Goal: Task Accomplishment & Management: Manage account settings

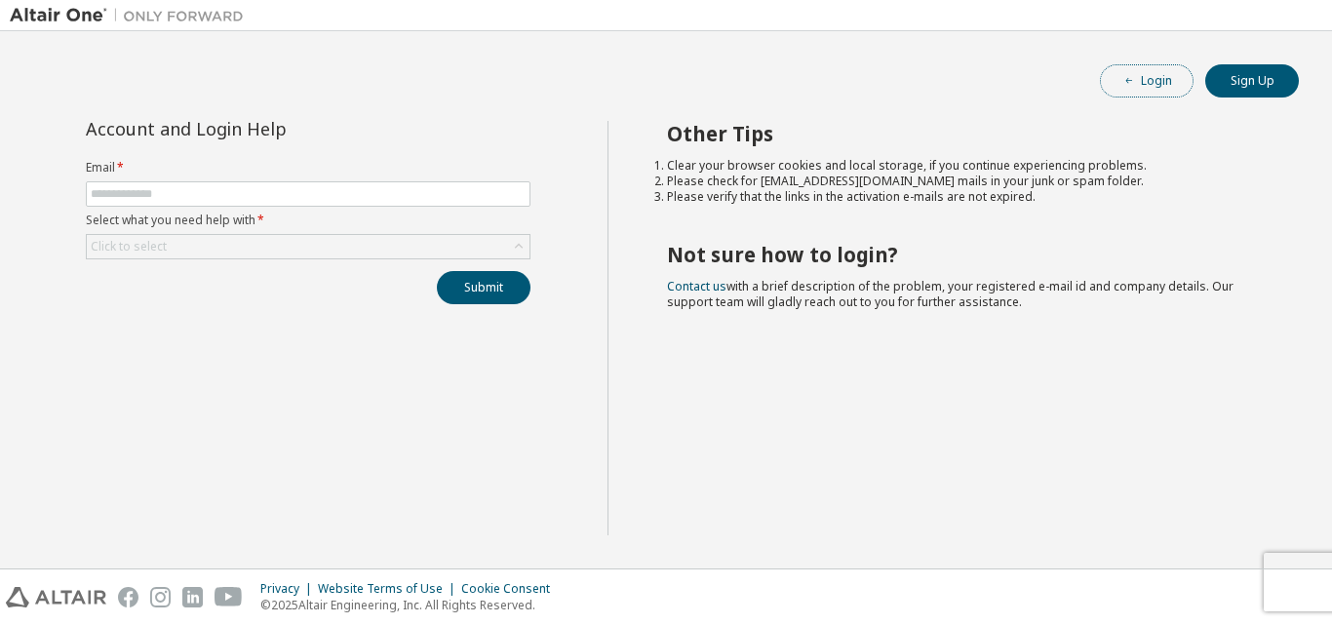
click at [1168, 78] on button "Login" at bounding box center [1147, 80] width 94 height 33
click at [364, 205] on span at bounding box center [308, 193] width 445 height 25
click at [370, 195] on input "text" at bounding box center [308, 194] width 435 height 16
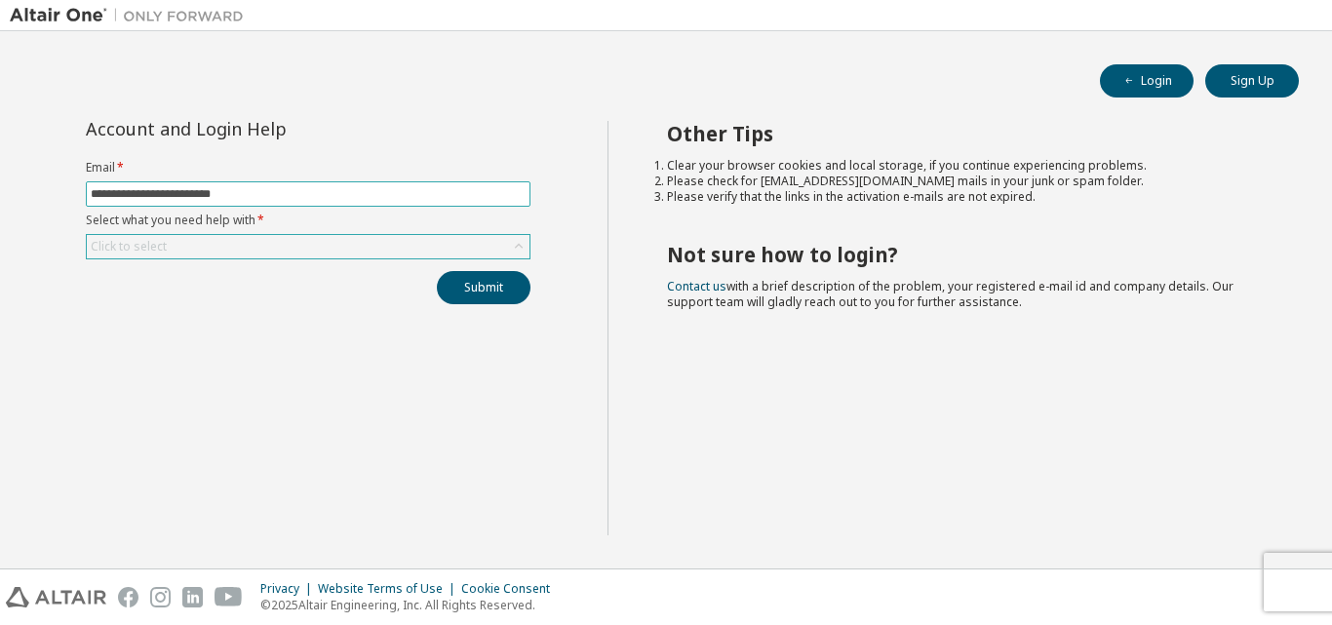
type input "**********"
click at [318, 238] on div "Click to select" at bounding box center [308, 246] width 443 height 23
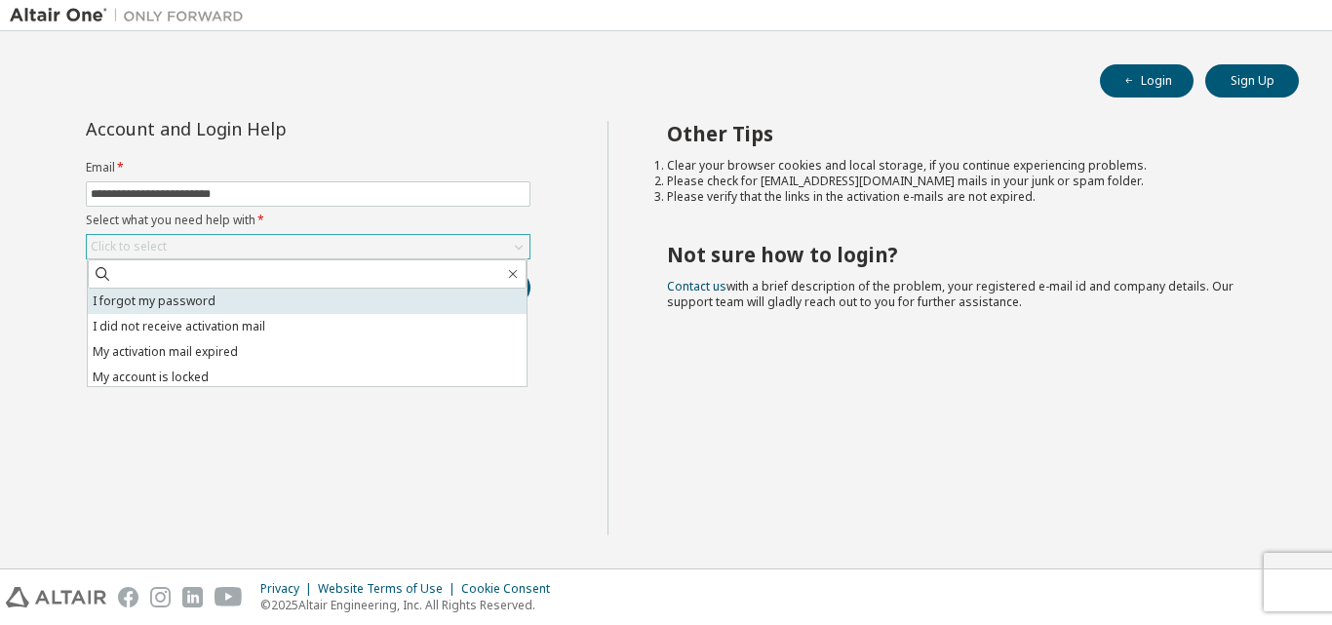
click at [270, 311] on li "I forgot my password" at bounding box center [307, 301] width 439 height 25
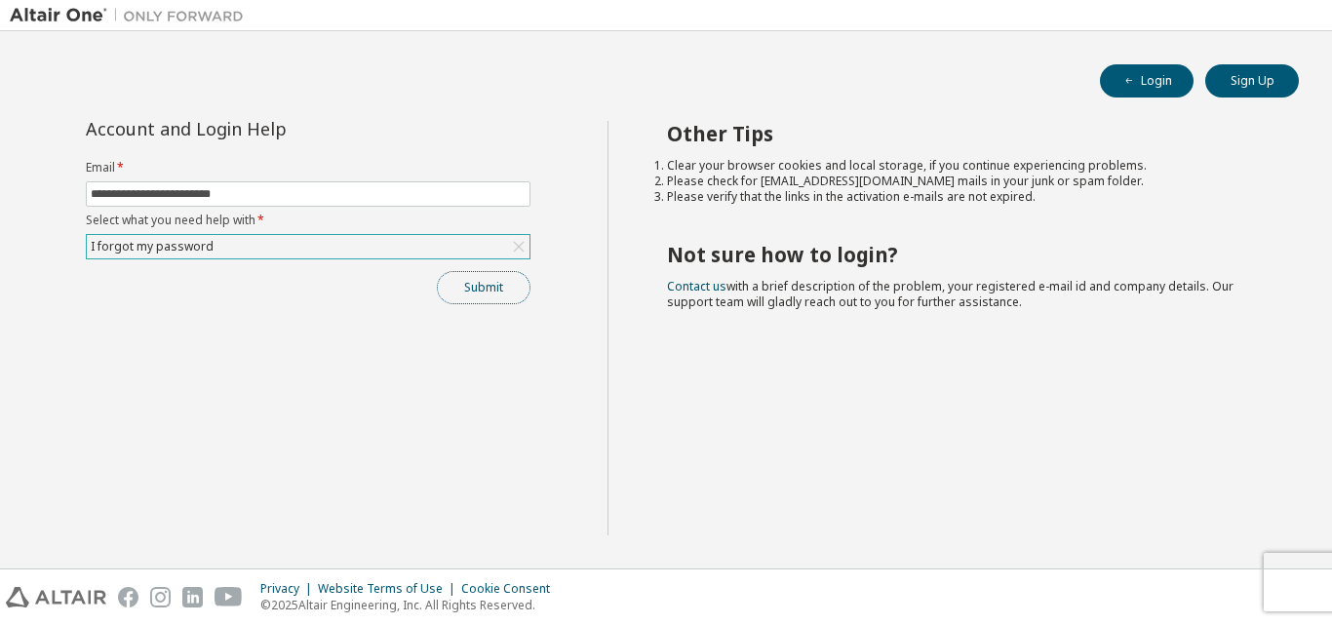
click at [485, 297] on button "Submit" at bounding box center [484, 287] width 94 height 33
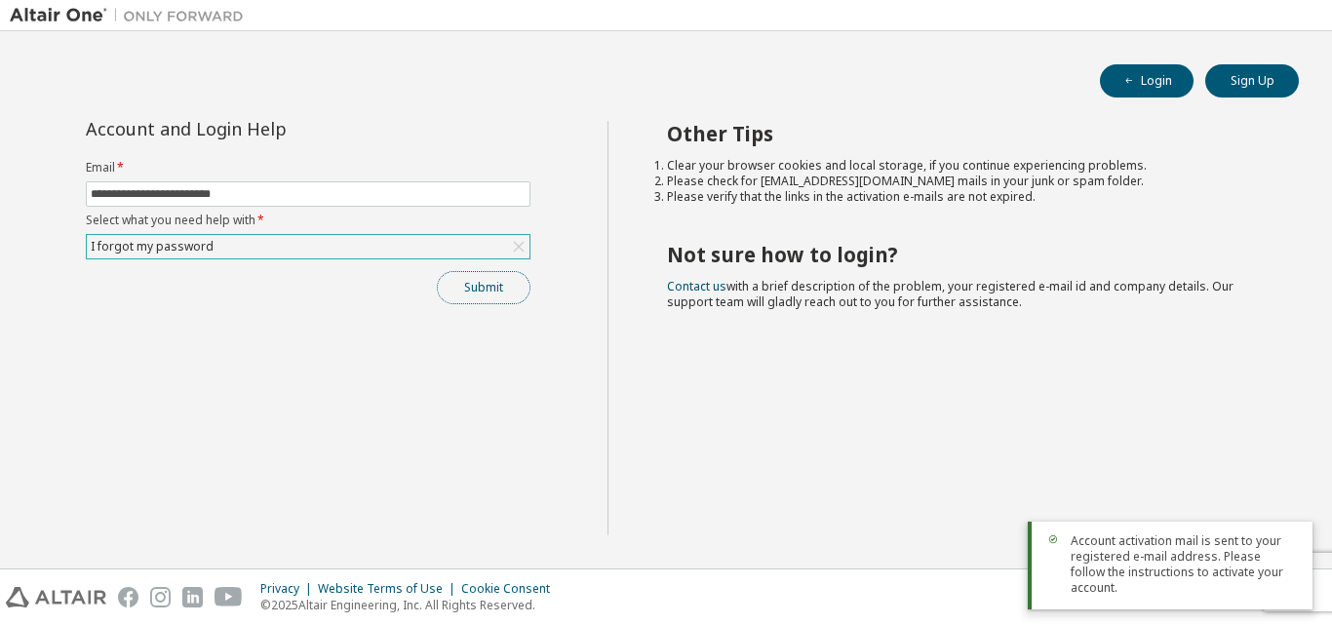
click at [475, 292] on button "Submit" at bounding box center [484, 287] width 94 height 33
click at [521, 248] on icon at bounding box center [519, 247] width 11 height 11
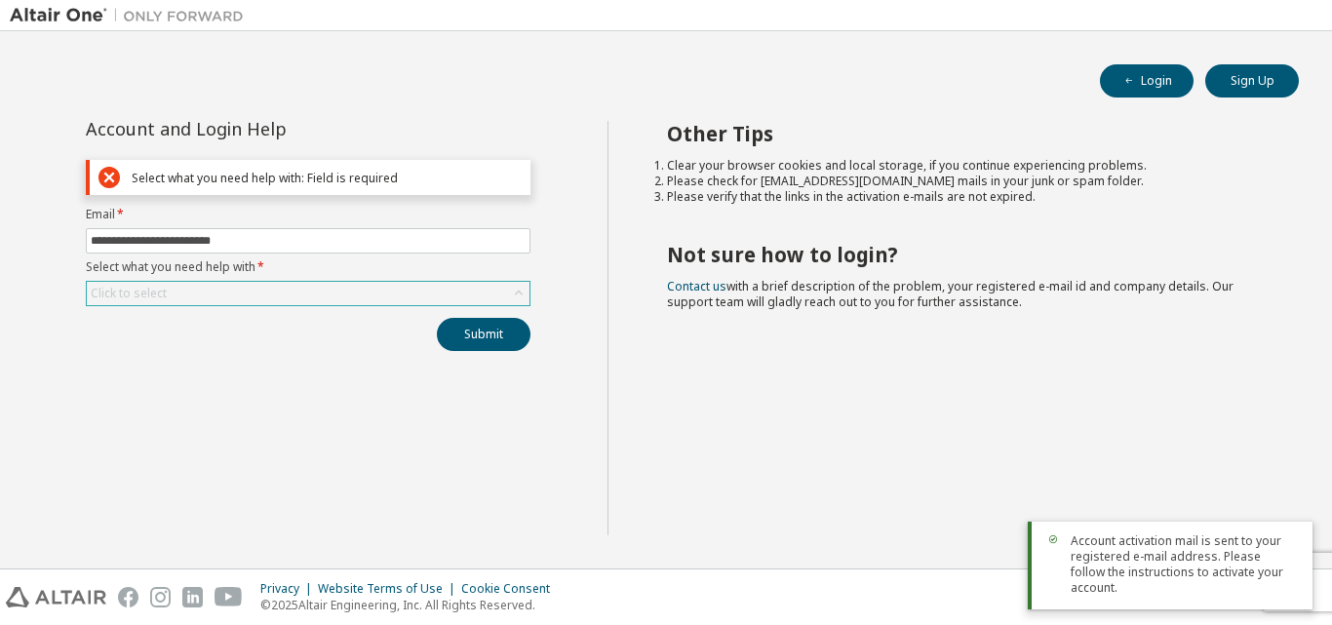
click at [302, 298] on div "Click to select" at bounding box center [308, 293] width 443 height 23
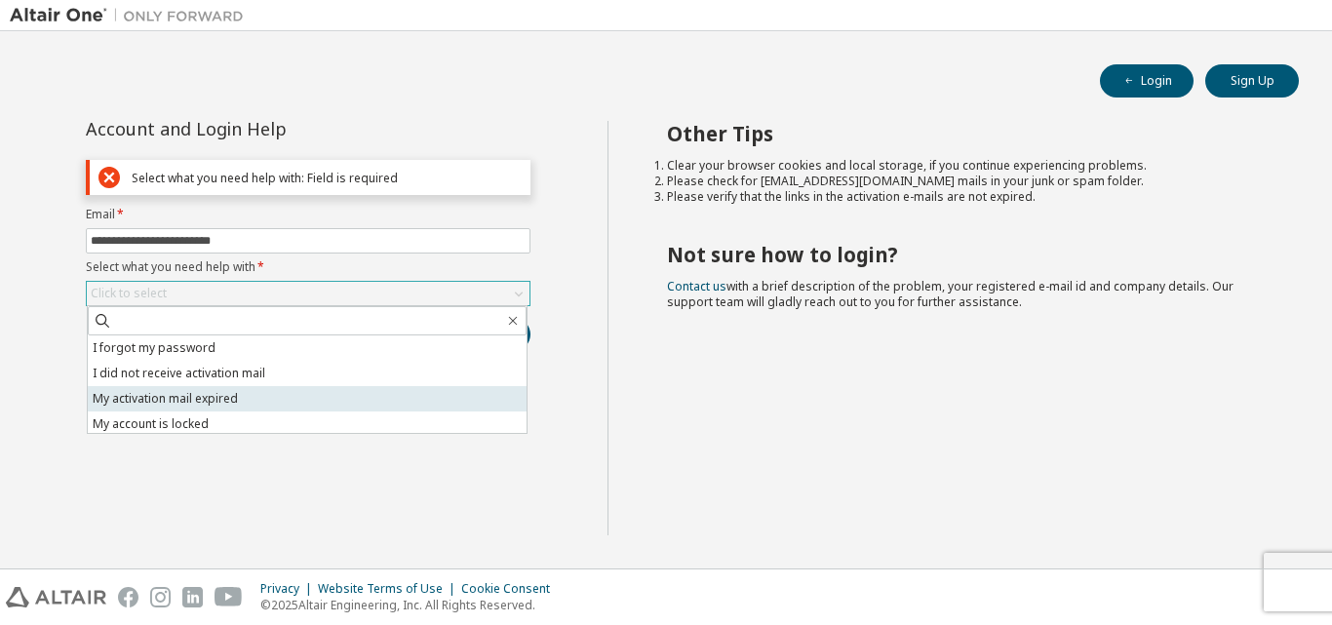
click at [294, 403] on li "My activation mail expired" at bounding box center [307, 398] width 439 height 25
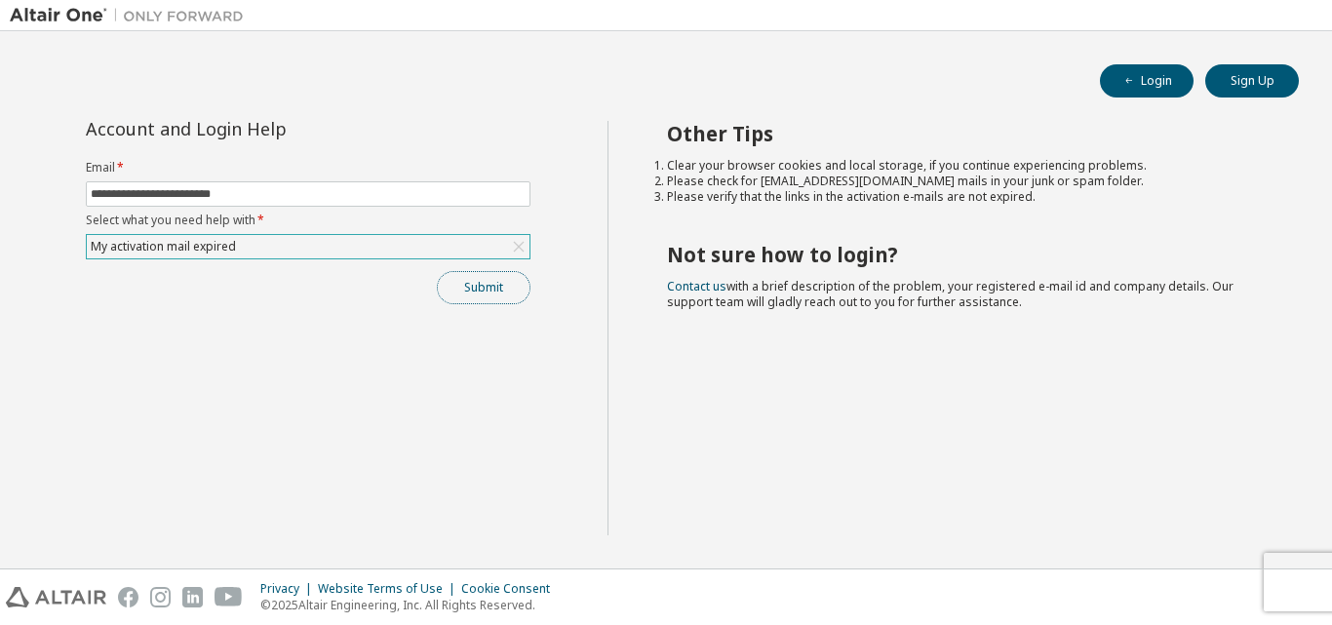
click at [458, 286] on button "Submit" at bounding box center [484, 287] width 94 height 33
click at [1292, 576] on div "Privacy Website Terms of Use Cookie Consent © 2025 Altair Engineering, Inc. All…" at bounding box center [666, 598] width 1332 height 56
drag, startPoint x: 1287, startPoint y: 576, endPoint x: 1219, endPoint y: 579, distance: 67.4
click at [1220, 582] on div "Privacy Website Terms of Use Cookie Consent © 2025 Altair Engineering, Inc. All…" at bounding box center [666, 598] width 1332 height 56
click at [1331, 576] on div "Privacy Website Terms of Use Cookie Consent © 2025 Altair Engineering, Inc. All…" at bounding box center [666, 598] width 1332 height 56
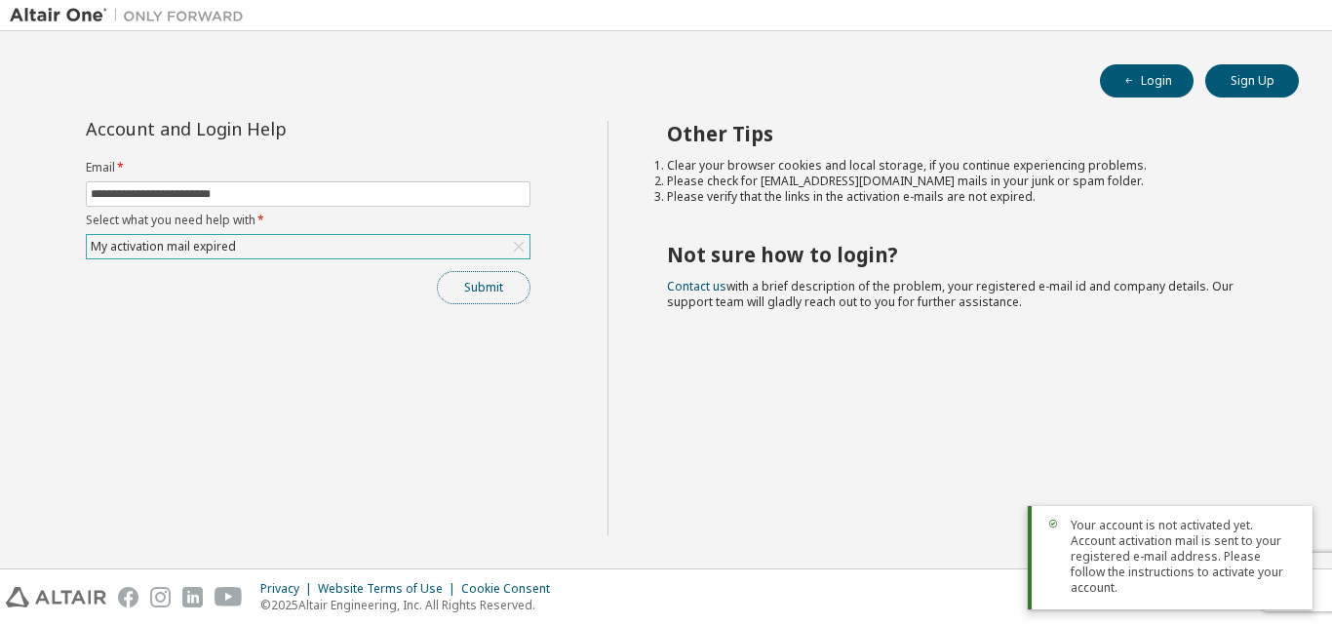
click at [505, 298] on button "Submit" at bounding box center [484, 287] width 94 height 33
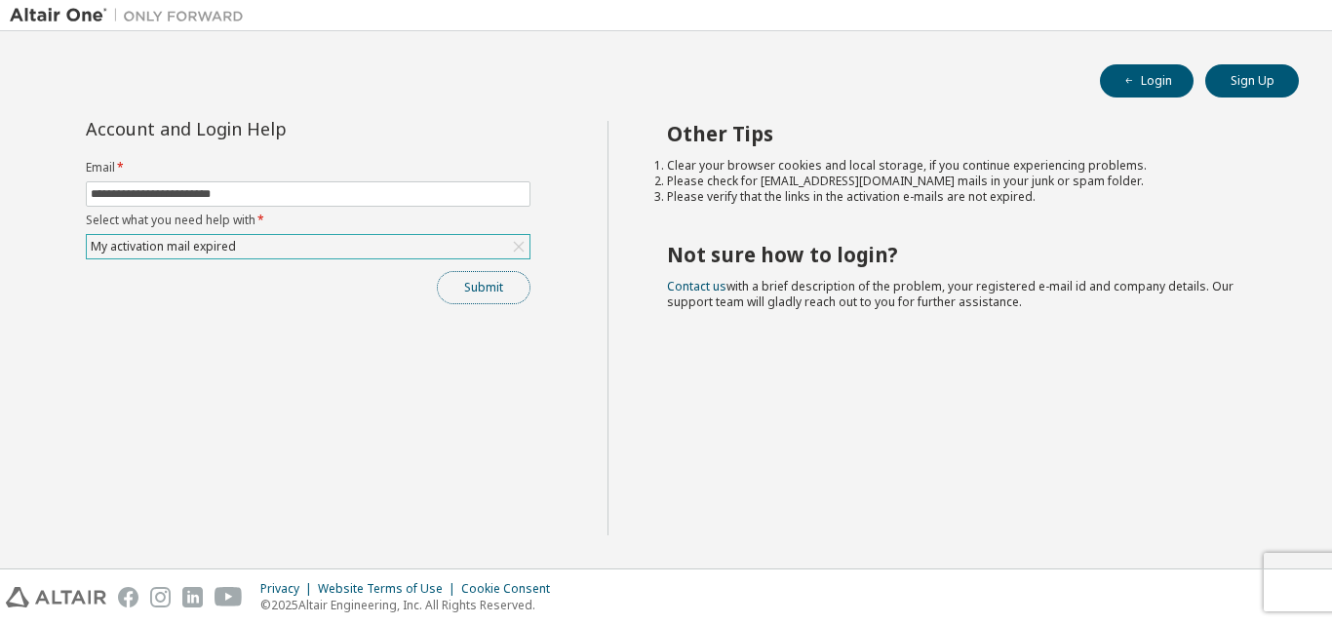
drag, startPoint x: 489, startPoint y: 289, endPoint x: 495, endPoint y: 279, distance: 11.4
click at [489, 288] on button "Submit" at bounding box center [484, 287] width 94 height 33
click at [489, 290] on button "Submit" at bounding box center [484, 287] width 94 height 33
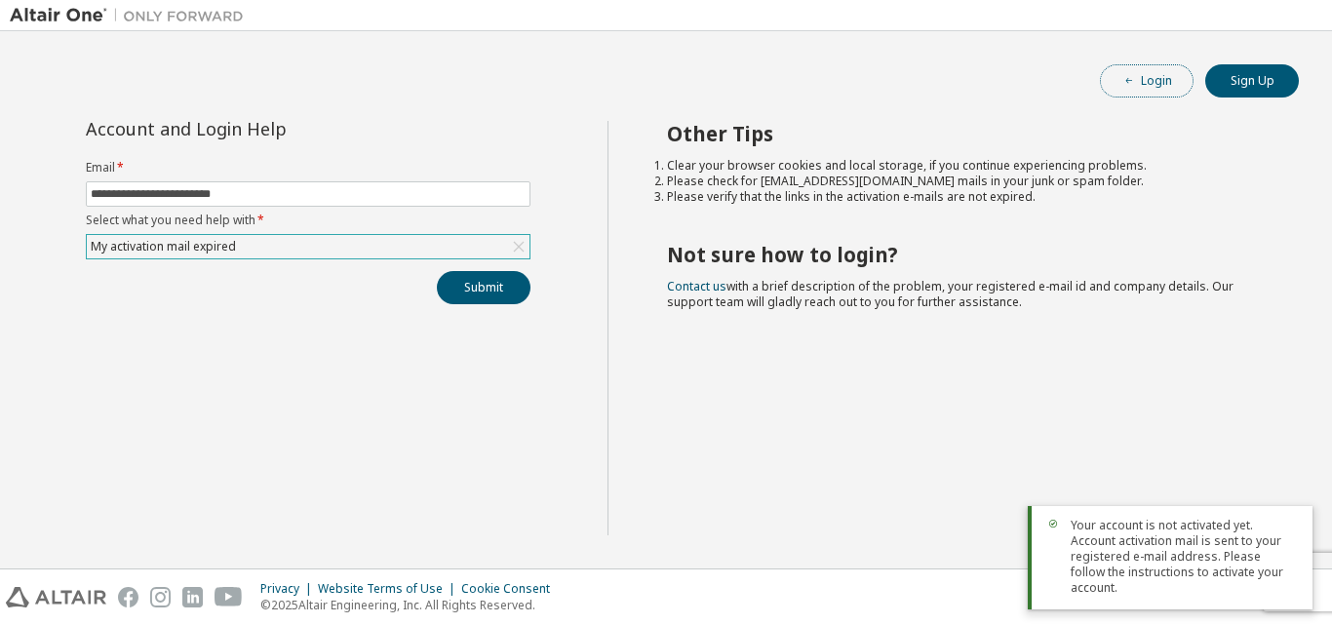
click at [1115, 81] on button "Login" at bounding box center [1147, 80] width 94 height 33
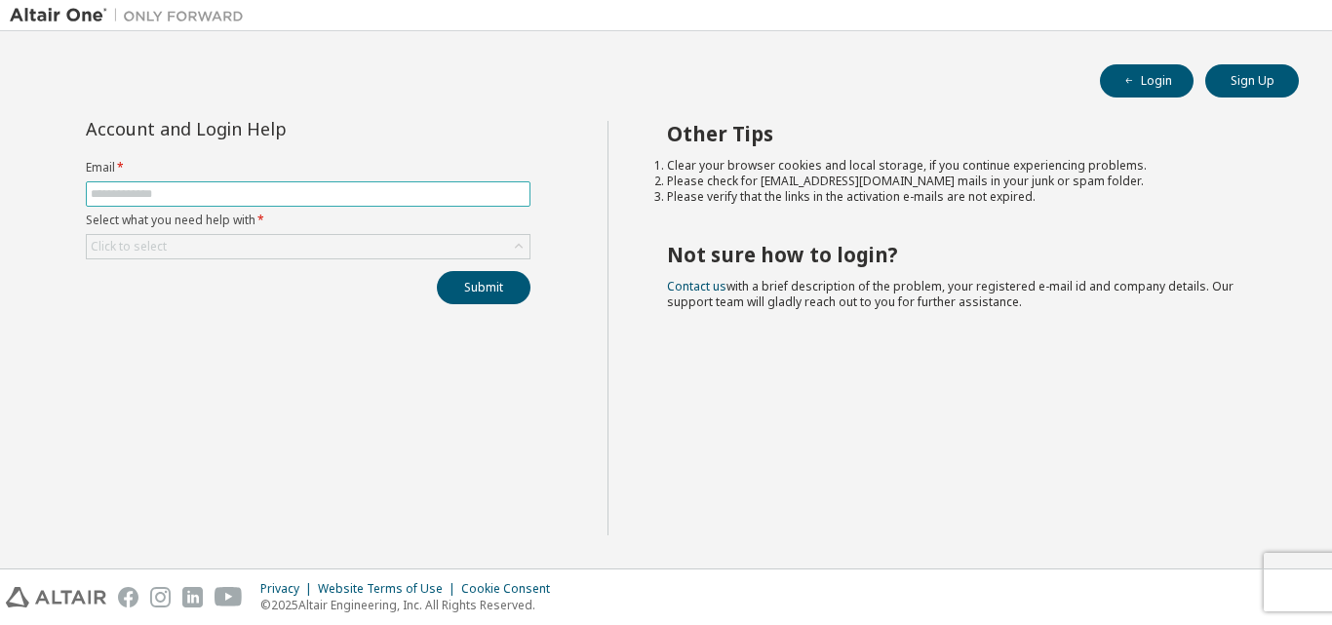
click at [395, 201] on input "text" at bounding box center [308, 194] width 435 height 16
type input "**********"
click at [367, 247] on div "Click to select" at bounding box center [308, 246] width 443 height 23
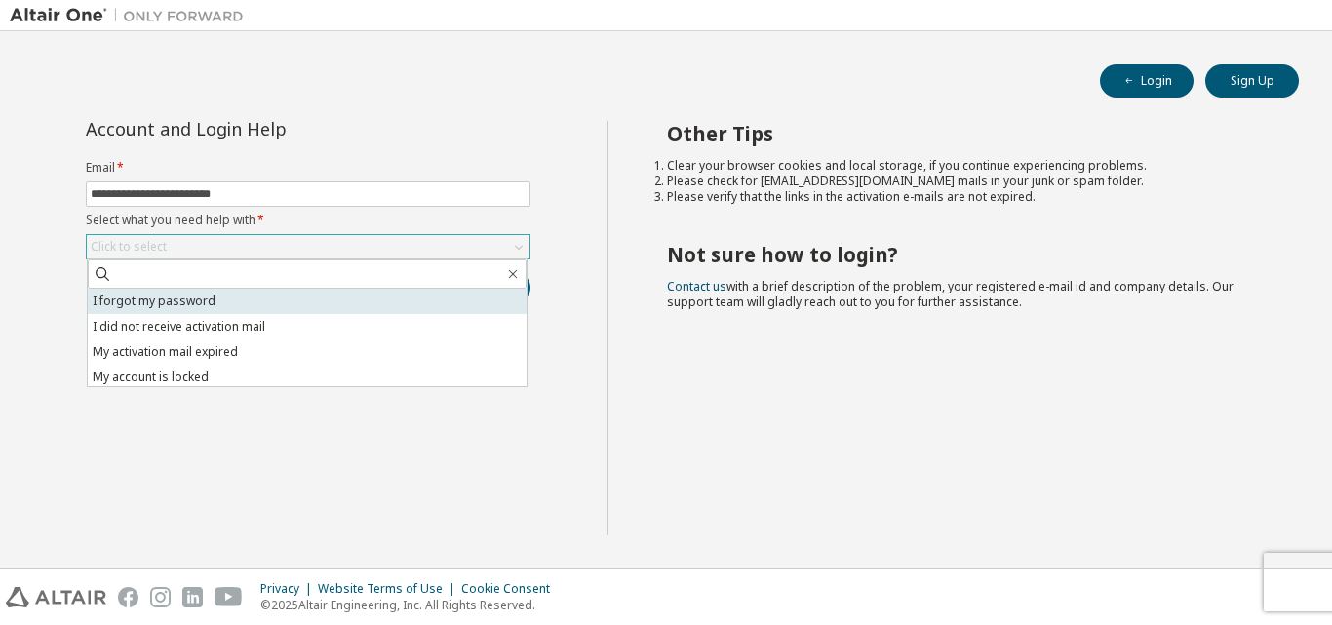
click at [368, 298] on li "I forgot my password" at bounding box center [307, 301] width 439 height 25
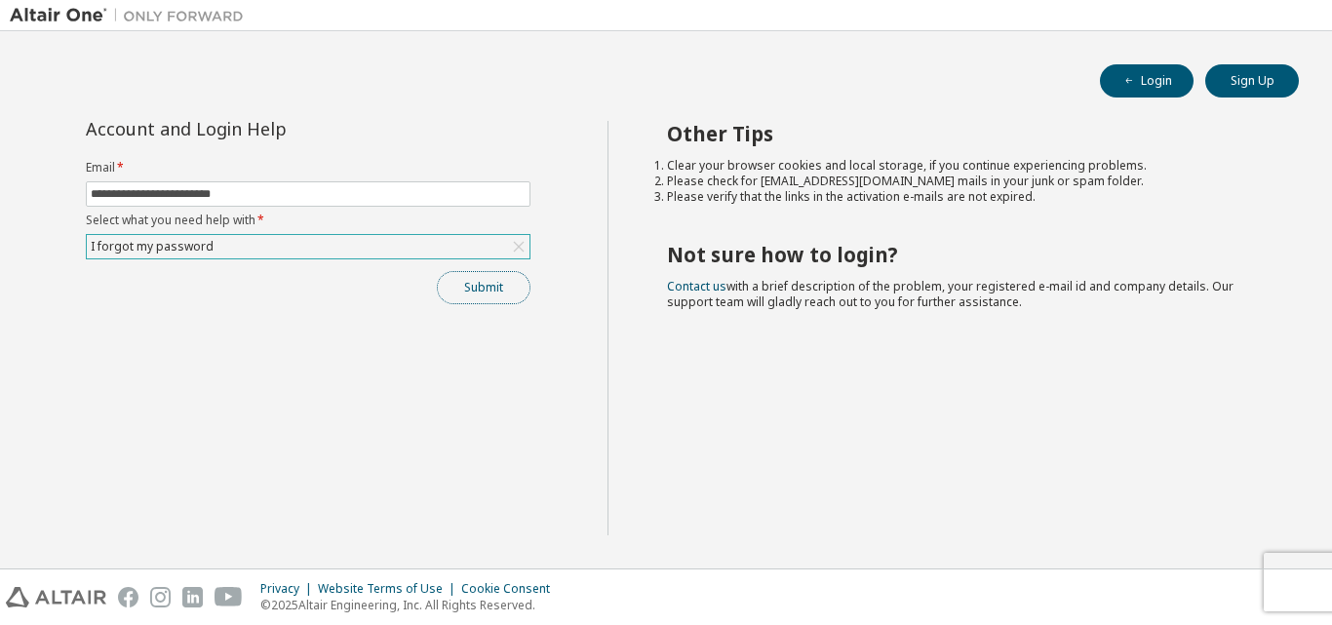
click at [479, 290] on button "Submit" at bounding box center [484, 287] width 94 height 33
click at [1310, 594] on div "Privacy Website Terms of Use Cookie Consent © 2025 Altair Engineering, Inc. All…" at bounding box center [666, 598] width 1332 height 56
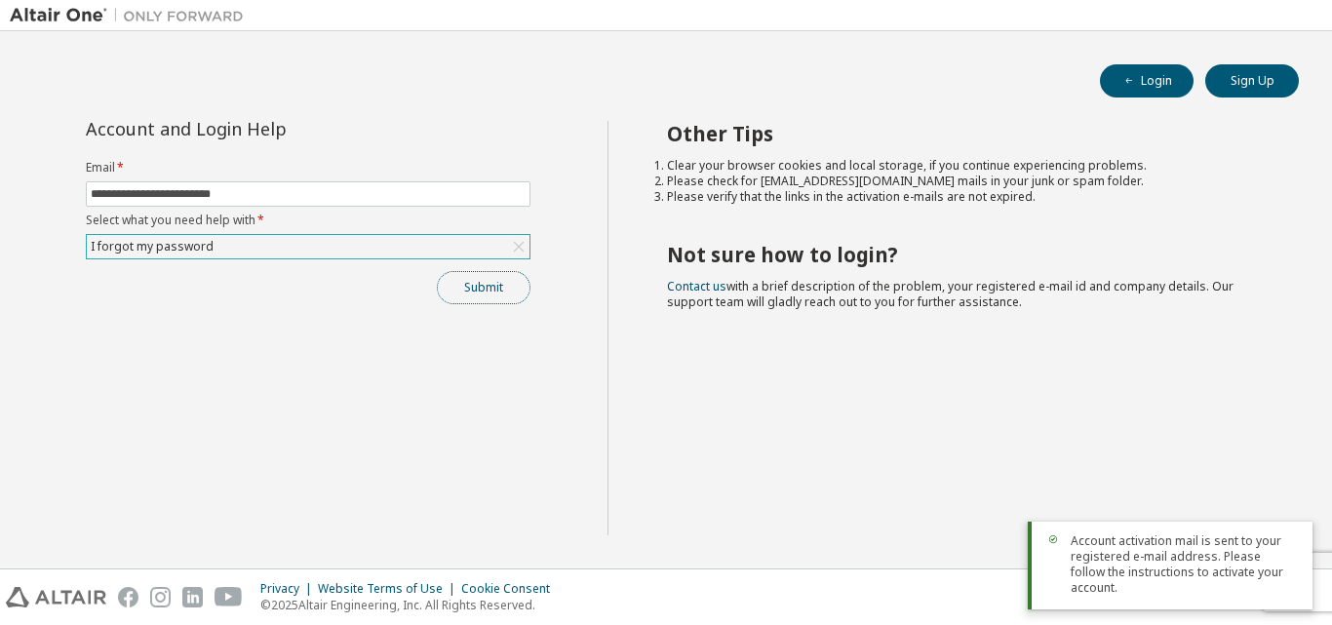
click at [462, 300] on button "Submit" at bounding box center [484, 287] width 94 height 33
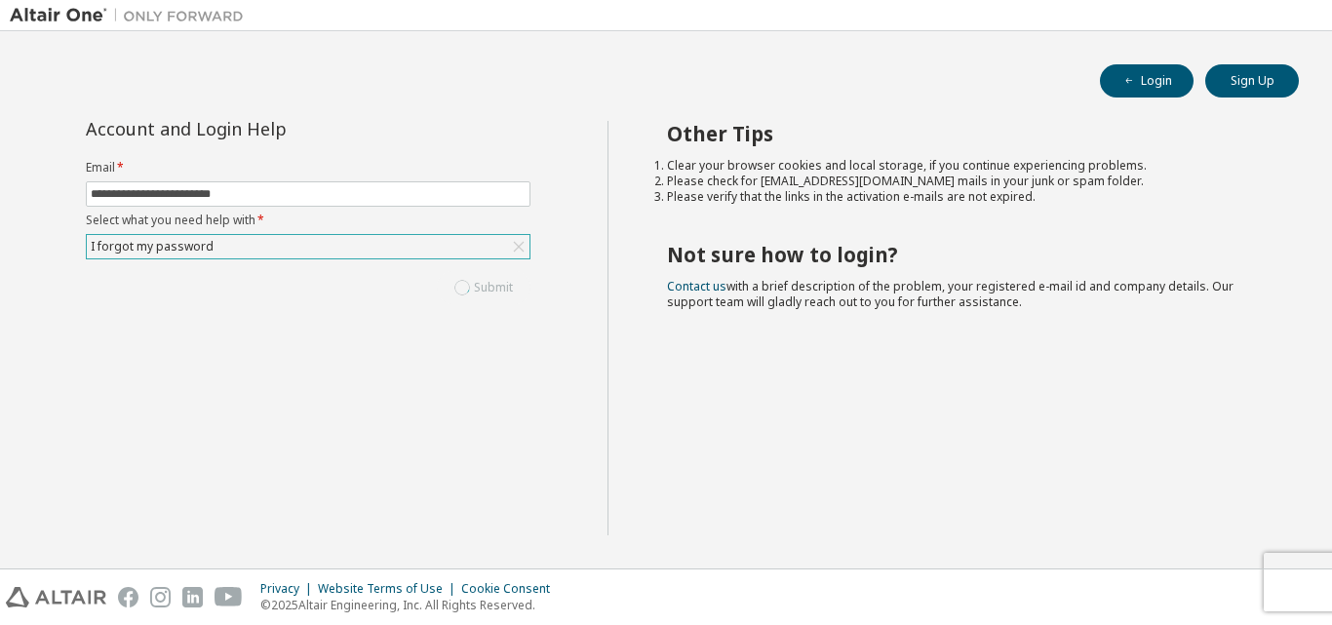
click at [1143, 59] on div "**********" at bounding box center [666, 300] width 1313 height 518
click at [1157, 82] on button "Login" at bounding box center [1147, 80] width 94 height 33
